Goal: Task Accomplishment & Management: Manage account settings

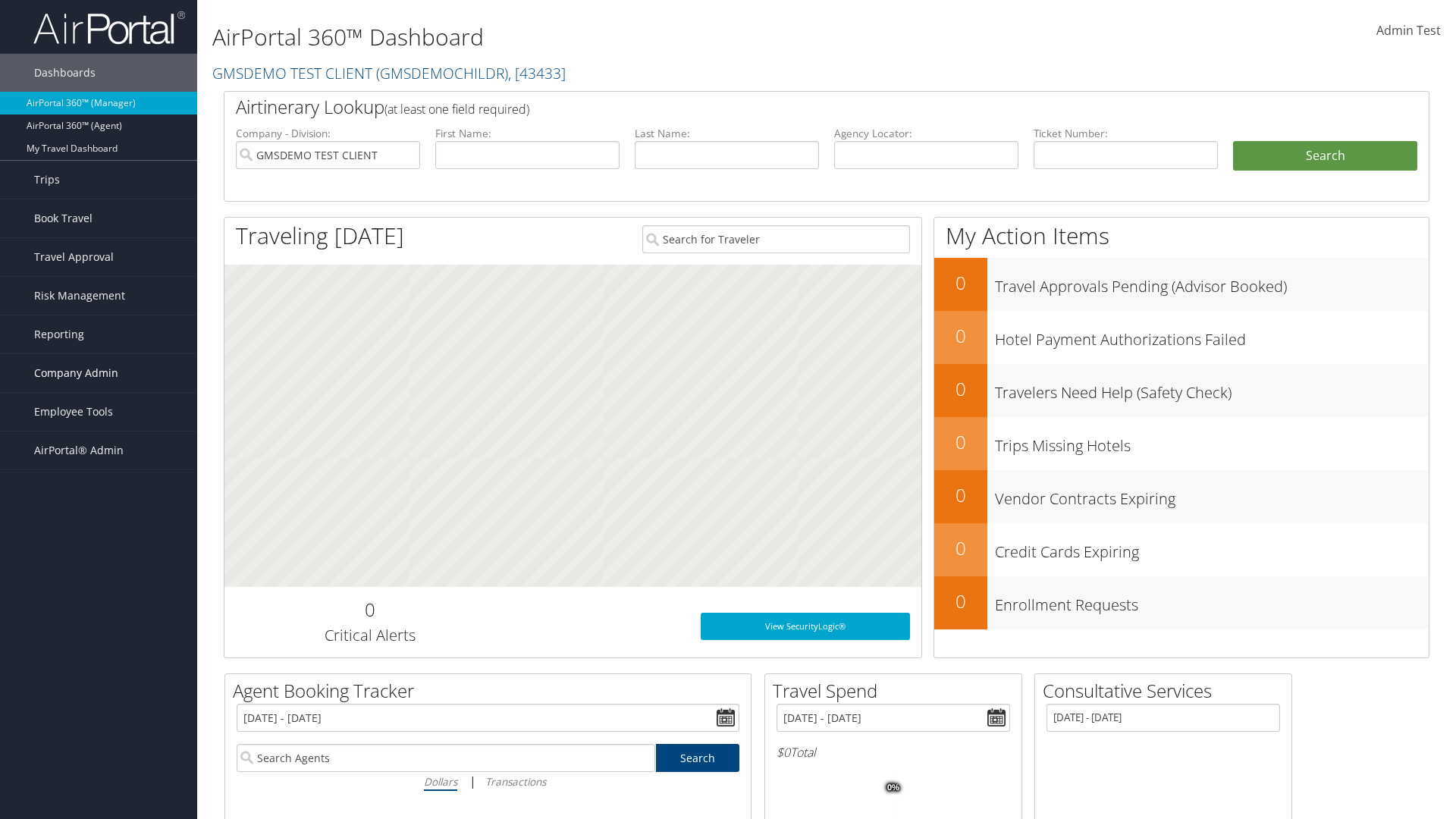
click at [98, 373] on span "Company Admin" at bounding box center [76, 373] width 85 height 38
click at [0, 0] on link "Travel Agency Contacts" at bounding box center [0, 0] width 0 height 0
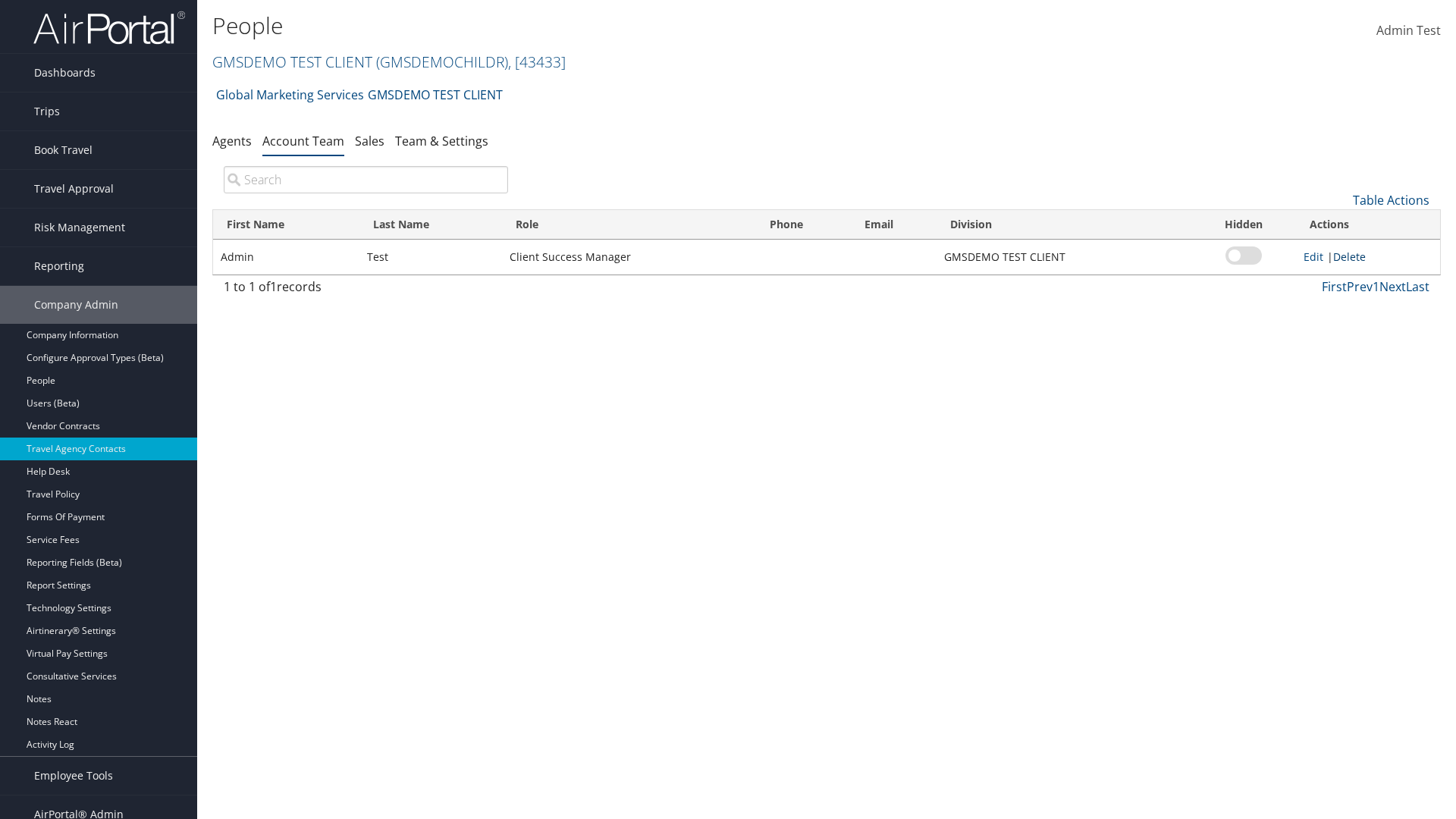
click at [1352, 257] on link "Delete" at bounding box center [1350, 257] width 33 height 15
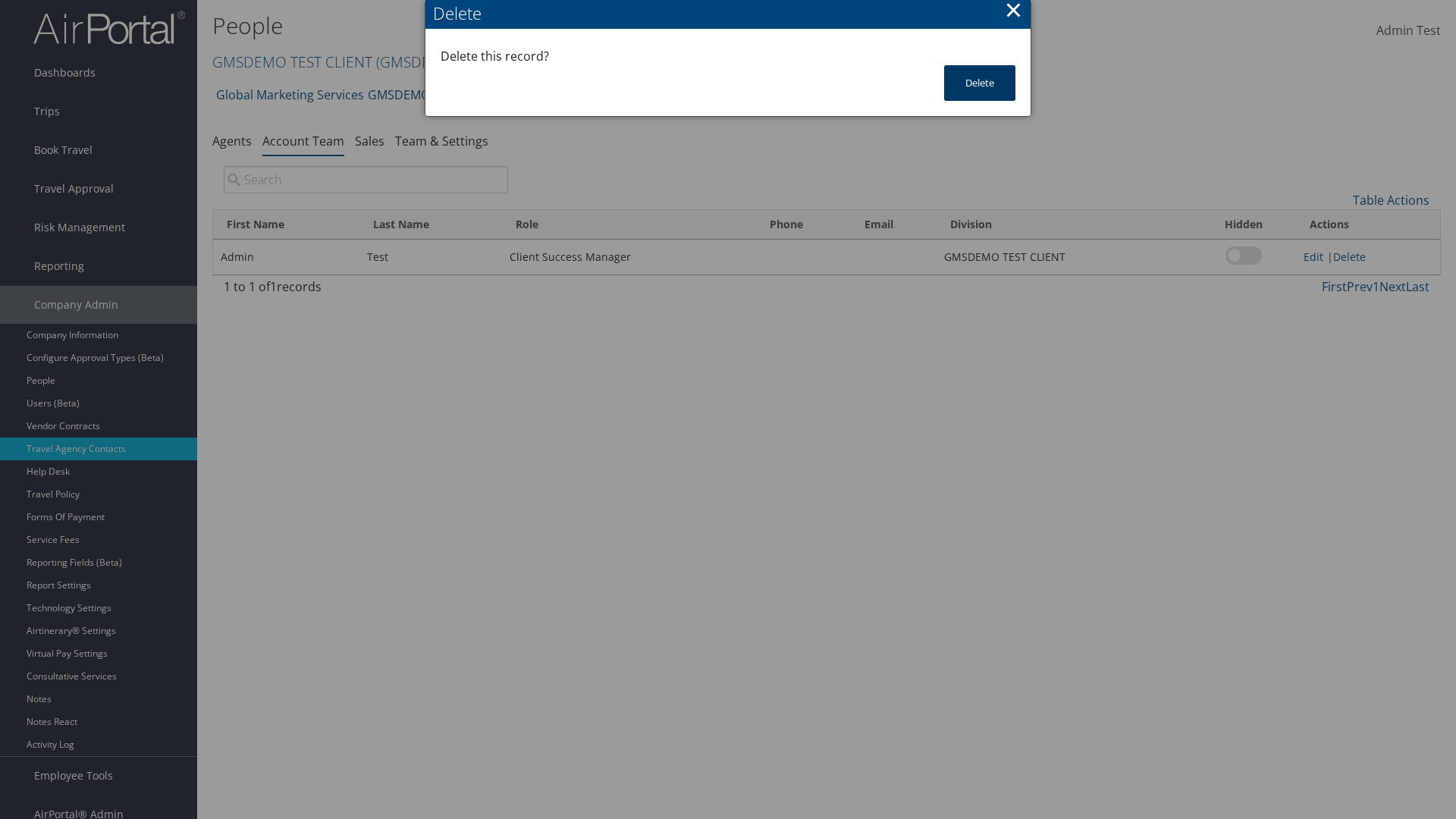
click at [980, 83] on button "Delete" at bounding box center [980, 83] width 71 height 35
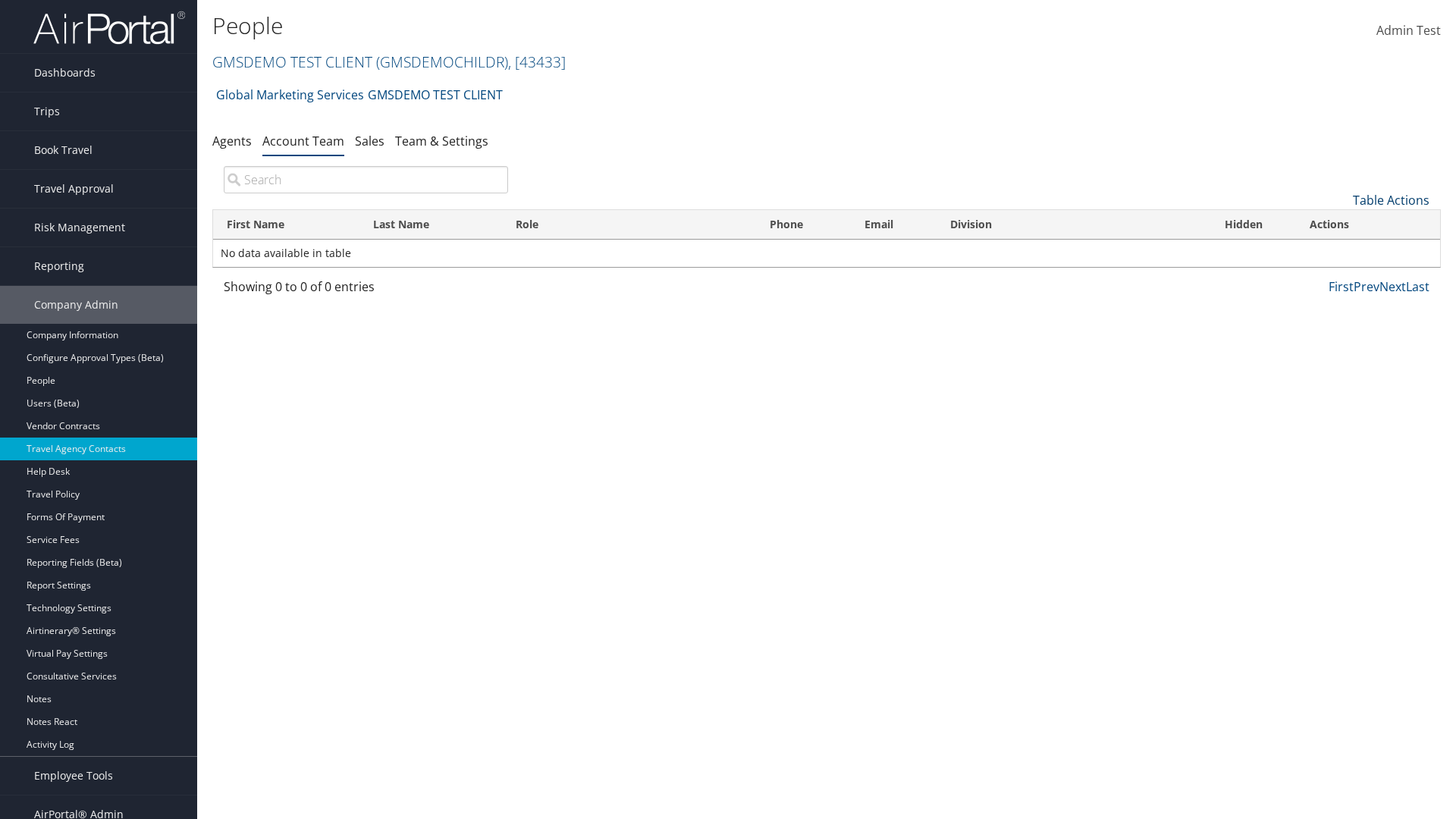
click at [1391, 200] on link "Table Actions" at bounding box center [1391, 200] width 76 height 16
click at [1340, 224] on link "Add Team Member" at bounding box center [1340, 224] width 199 height 25
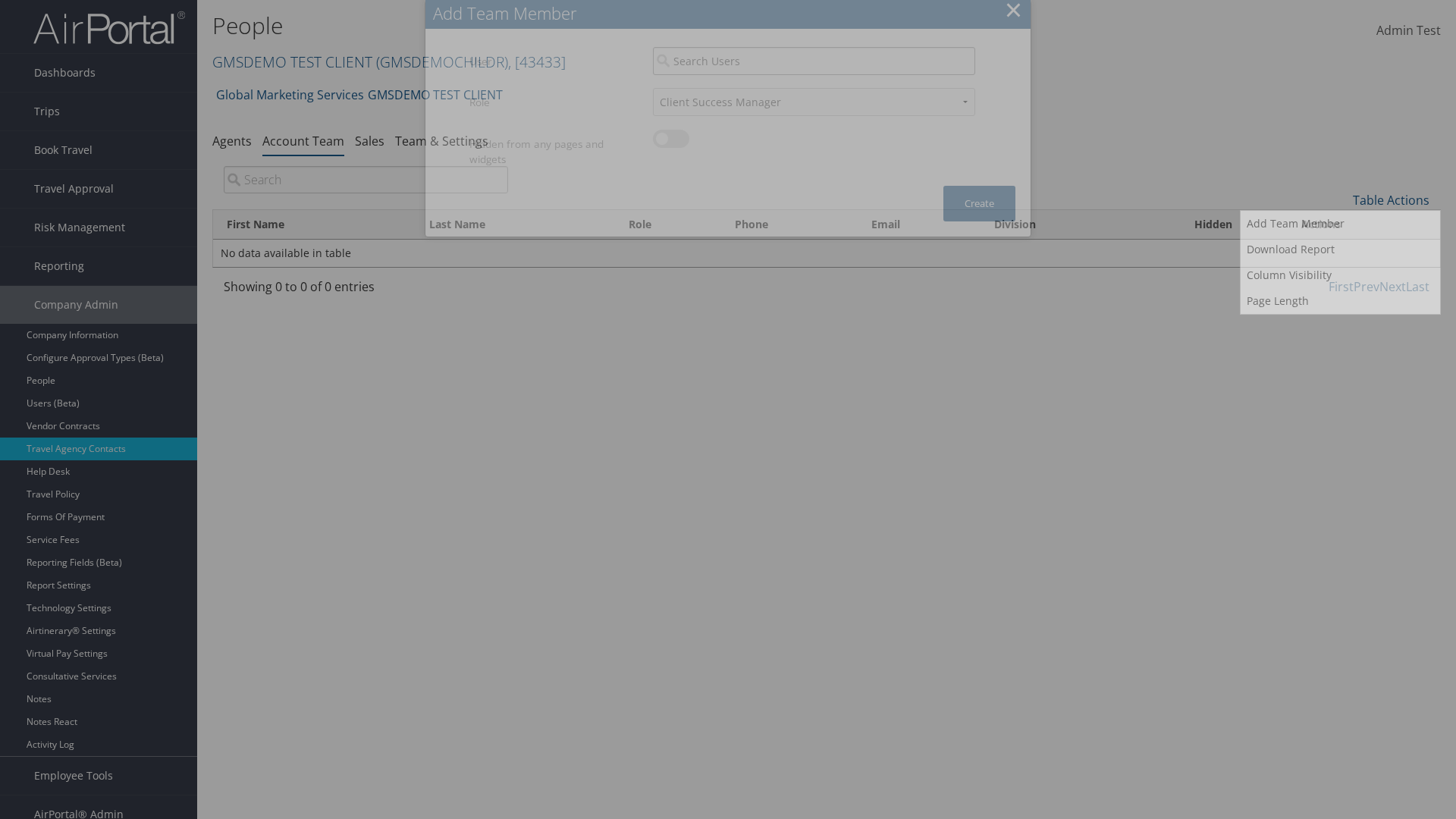
click at [814, 47] on input "search" at bounding box center [814, 61] width 322 height 28
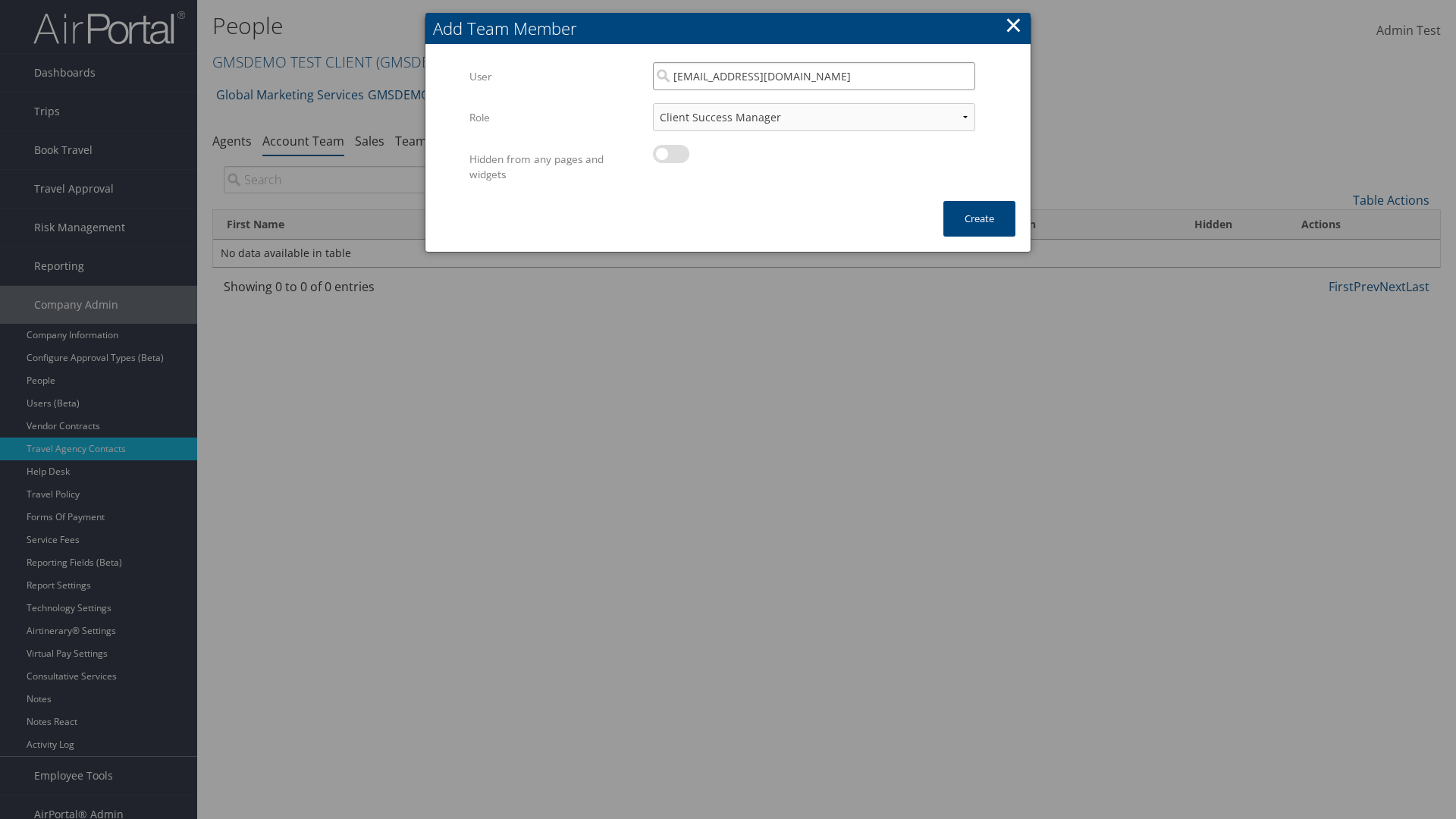
scroll to position [15, 0]
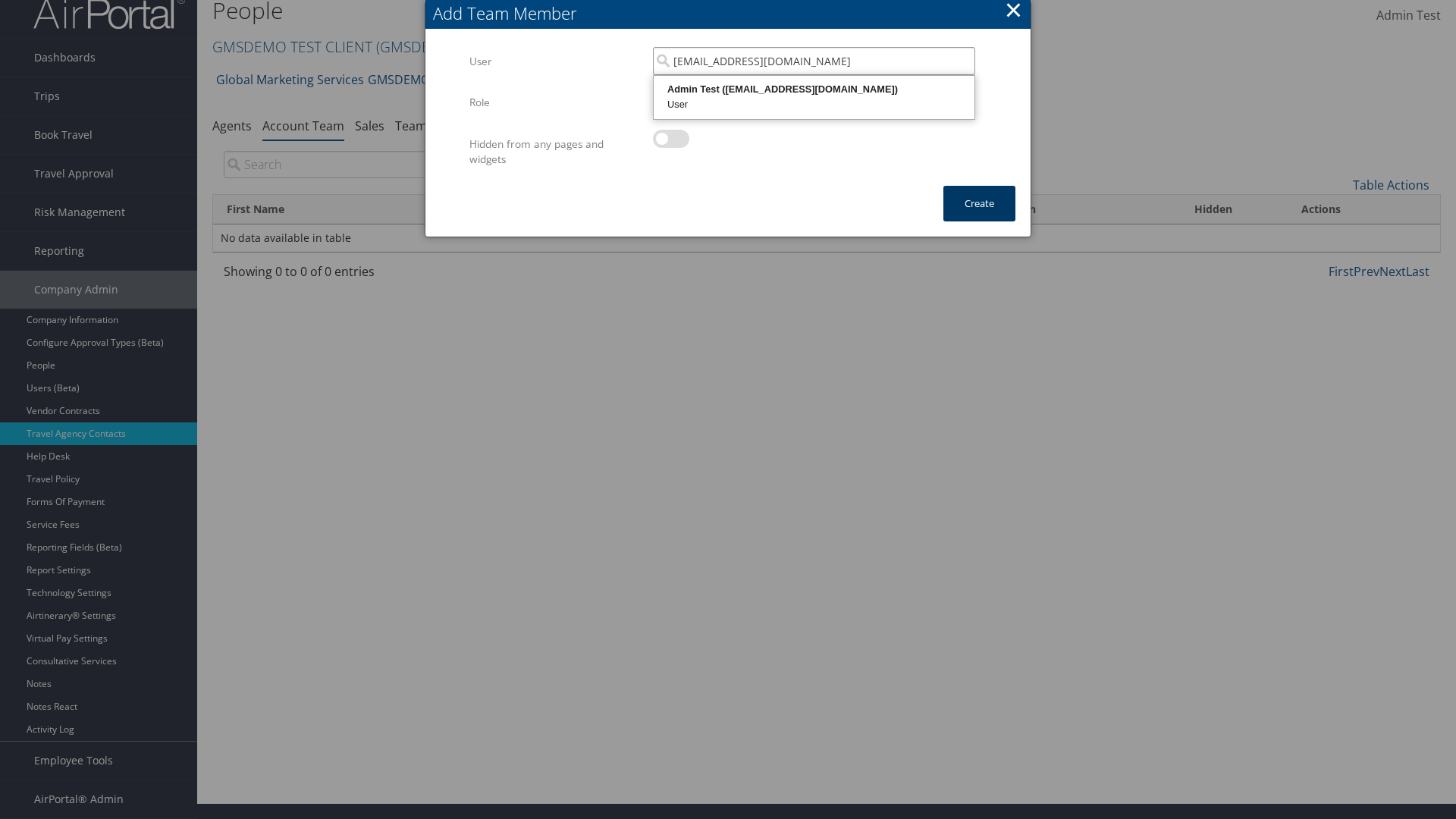
click at [814, 97] on div "User" at bounding box center [814, 105] width 317 height 15
type input "Admin Test"
click at [979, 203] on button "Create" at bounding box center [979, 203] width 72 height 35
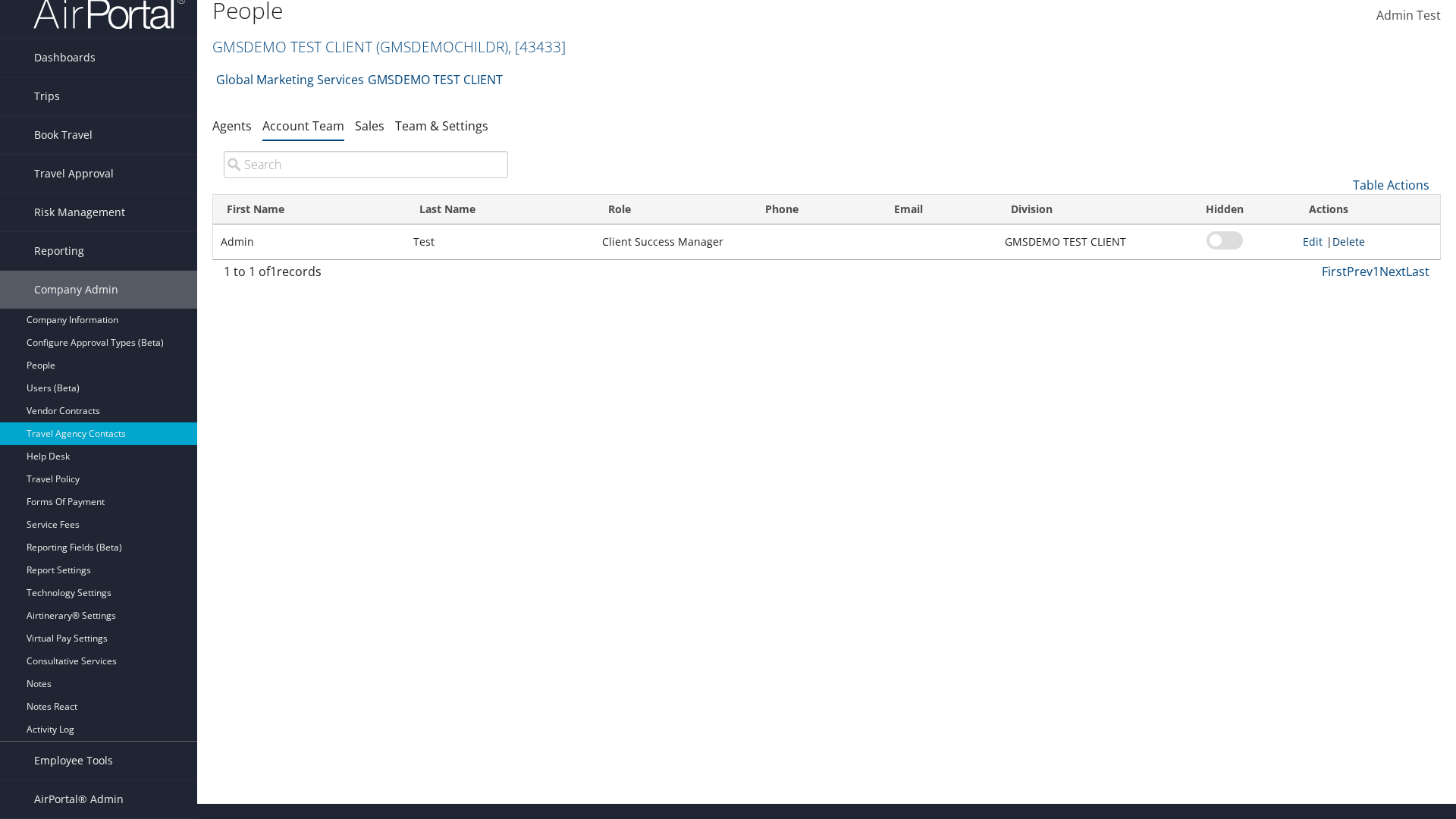
click at [1351, 241] on link "Delete" at bounding box center [1350, 242] width 33 height 15
